Goal: Transaction & Acquisition: Purchase product/service

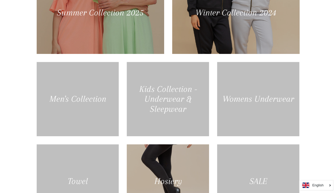
scroll to position [296, 0]
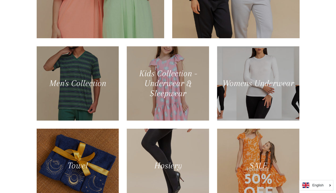
click at [166, 76] on div at bounding box center [168, 83] width 82 height 74
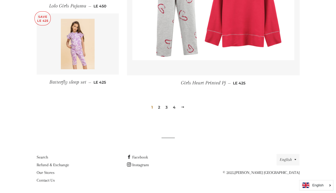
scroll to position [770, 0]
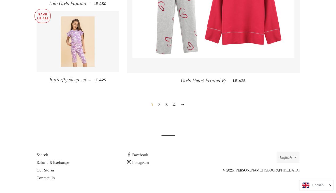
click at [184, 107] on link "Next" at bounding box center [183, 105] width 8 height 8
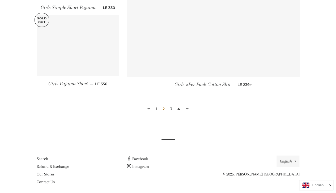
scroll to position [758, 0]
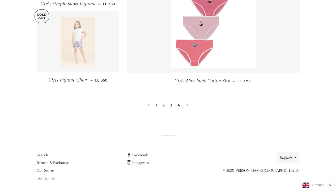
click at [172, 106] on link "3" at bounding box center [171, 105] width 6 height 8
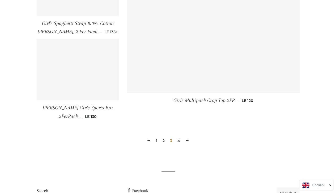
scroll to position [789, 0]
